Goal: Transaction & Acquisition: Subscribe to service/newsletter

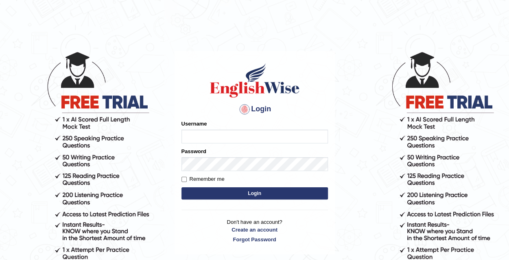
click at [215, 140] on input "Username" at bounding box center [254, 137] width 146 height 14
type input "afreenbano"
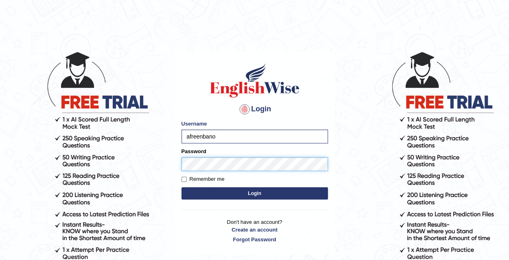
click at [181, 188] on button "Login" at bounding box center [254, 194] width 146 height 12
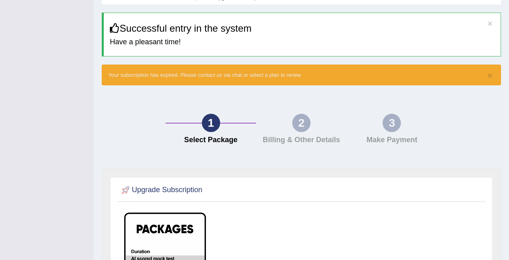
scroll to position [41, 0]
